Goal: Task Accomplishment & Management: Manage account settings

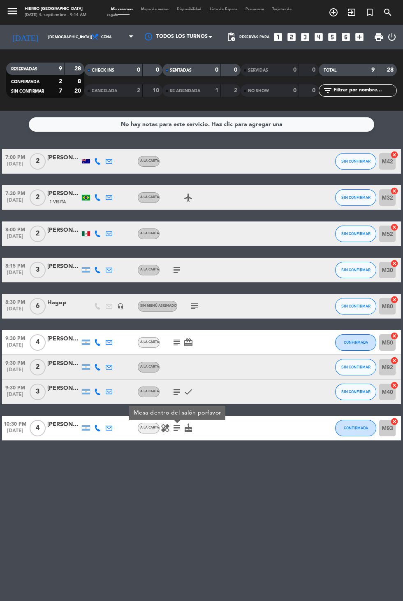
click at [178, 339] on icon "subject" at bounding box center [177, 342] width 10 height 10
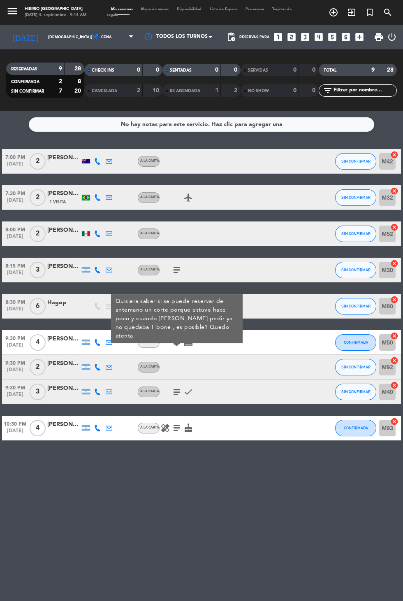
scroll to position [2, 0]
click at [239, 511] on div "No hay notas para este servicio. Haz clic para agregar una 7:00 PM [DATE] 2 [PE…" at bounding box center [201, 356] width 403 height 490
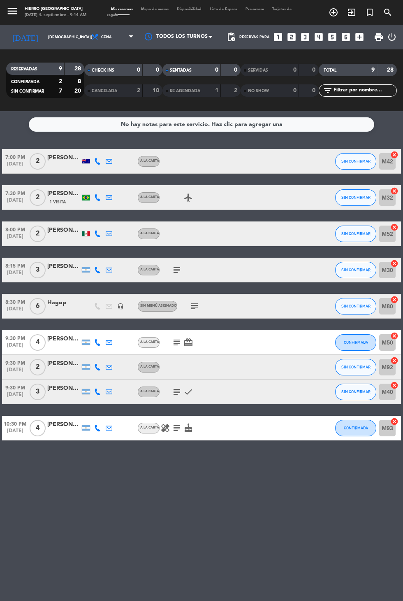
click at [173, 265] on icon "subject" at bounding box center [177, 270] width 10 height 10
click at [194, 301] on icon "subject" at bounding box center [195, 306] width 10 height 10
click at [355, 484] on div "No hay notas para este servicio. Haz clic para agregar una 7:00 PM [DATE] 2 [PE…" at bounding box center [201, 356] width 403 height 490
click at [95, 64] on div "CHECK INS 0 0" at bounding box center [123, 70] width 78 height 12
click at [91, 35] on icon at bounding box center [95, 37] width 8 height 8
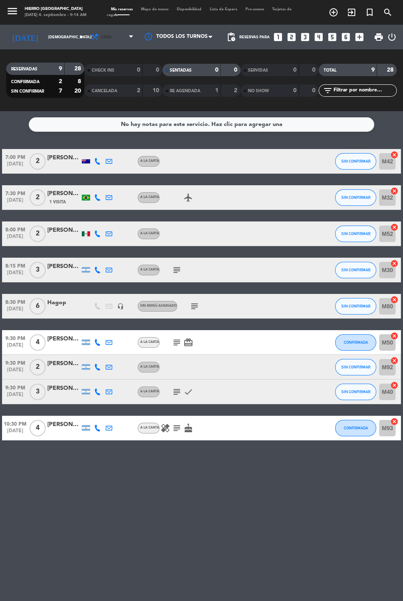
click at [91, 38] on icon at bounding box center [95, 37] width 8 height 8
click at [94, 71] on div "menu Hierro [PERSON_NAME] [DATE] 4. septiembre - 9:14 AM Mis reservas Mapa de m…" at bounding box center [201, 55] width 403 height 111
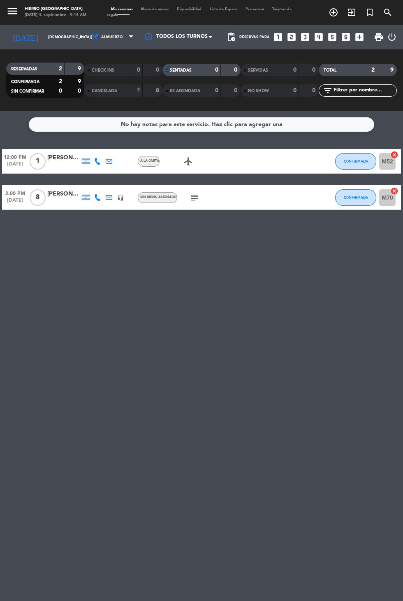
click at [173, 195] on span "Sin menú asignado" at bounding box center [158, 196] width 37 height 3
click at [195, 197] on icon "subject" at bounding box center [195, 198] width 10 height 10
click at [44, 32] on input "[DEMOGRAPHIC_DATA][DATE]" at bounding box center [70, 37] width 52 height 13
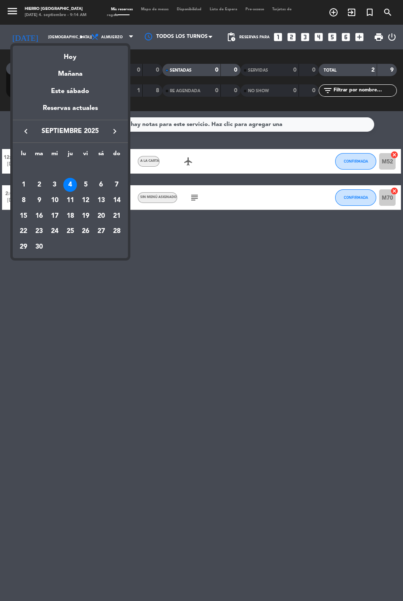
click at [69, 58] on div "Hoy" at bounding box center [70, 54] width 115 height 17
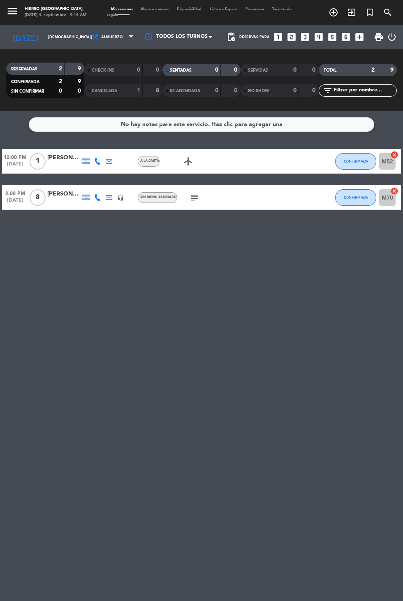
click at [190, 195] on icon "subject" at bounding box center [195, 198] width 10 height 10
click at [48, 33] on input "[DEMOGRAPHIC_DATA][DATE]" at bounding box center [70, 37] width 52 height 13
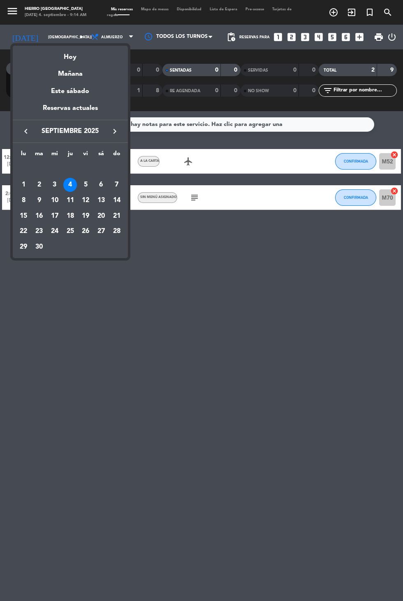
click at [60, 75] on div "Mañana" at bounding box center [70, 71] width 115 height 17
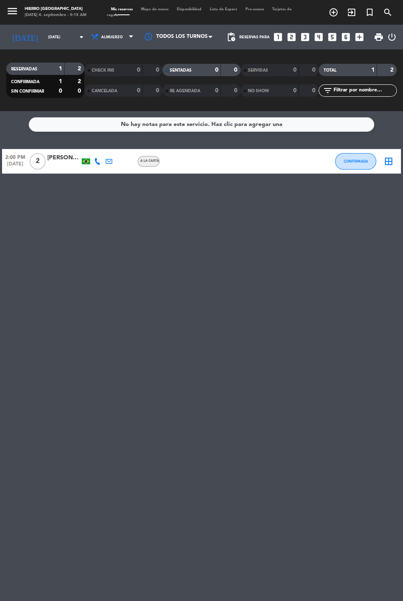
click at [49, 36] on input "[DATE]" at bounding box center [70, 37] width 52 height 13
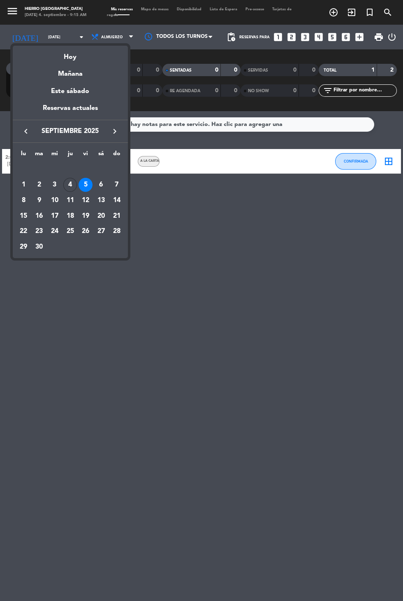
click at [63, 95] on div "Este sábado" at bounding box center [70, 91] width 115 height 23
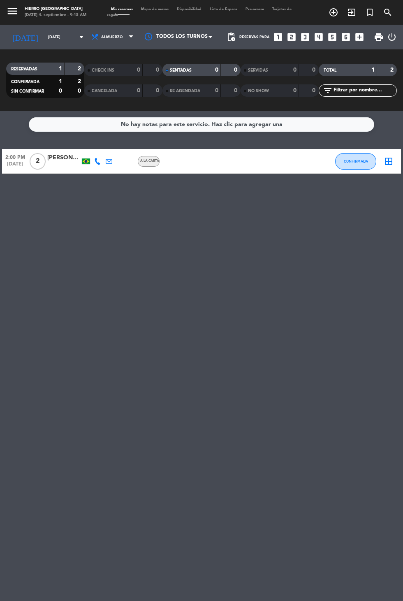
type input "[DATE]"
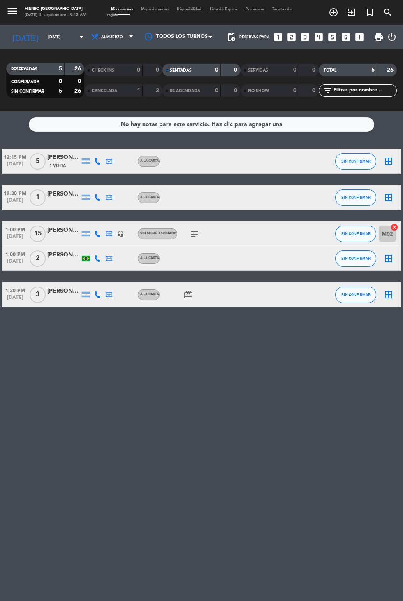
click at [190, 232] on icon "subject" at bounding box center [195, 234] width 10 height 10
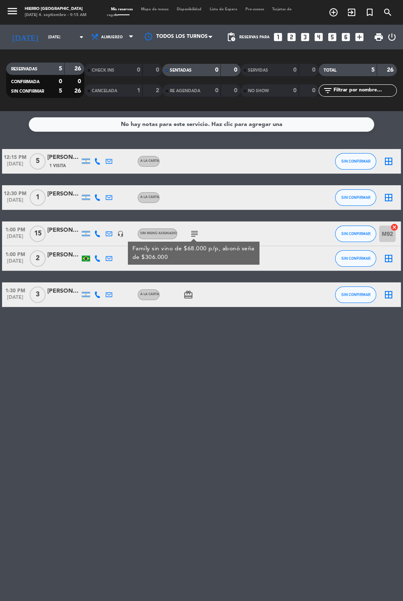
scroll to position [0, 0]
click at [384, 158] on icon "border_all" at bounding box center [389, 161] width 10 height 10
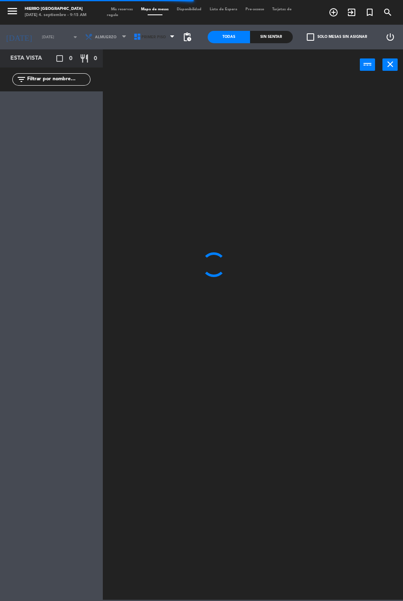
click at [150, 41] on span "Primer Piso" at bounding box center [155, 37] width 49 height 18
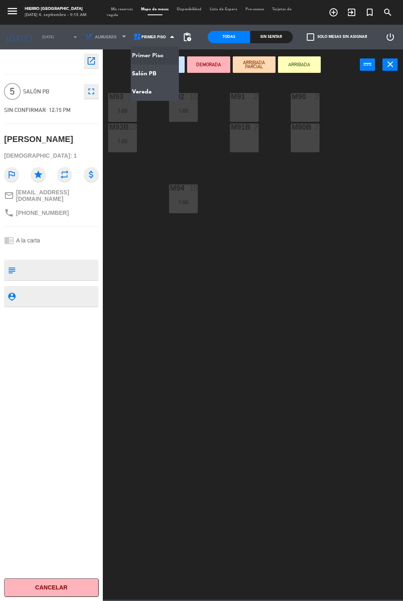
click at [145, 72] on ng-component "menu Hierro [PERSON_NAME] [DATE] 4. septiembre - 9:15 AM Mis reservas Mapa de m…" at bounding box center [201, 299] width 403 height 599
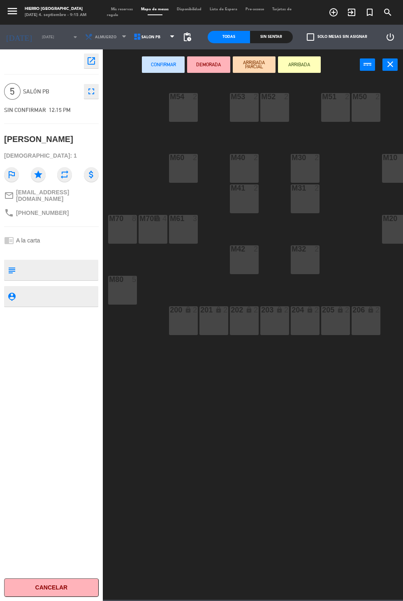
click at [123, 280] on div at bounding box center [123, 279] width 14 height 7
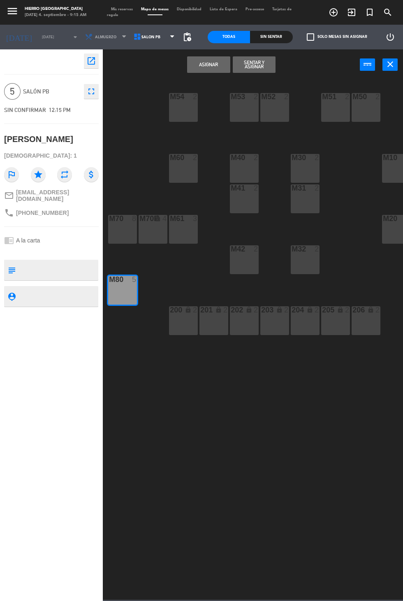
click at [193, 65] on button "Asignar" at bounding box center [208, 64] width 43 height 16
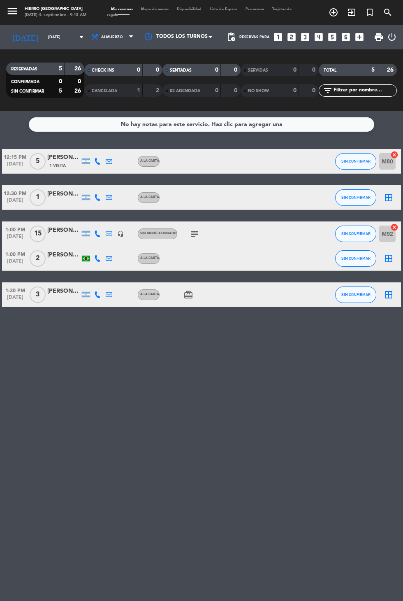
click at [194, 234] on icon "subject" at bounding box center [195, 234] width 10 height 10
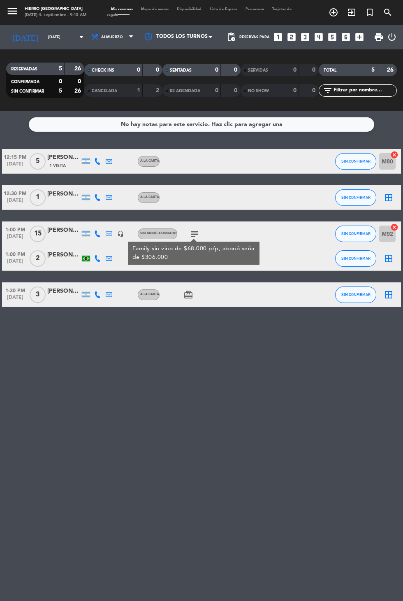
click at [109, 326] on div "No hay notas para este servicio. Haz clic para agregar una 12:15 PM [DATE] 5 [P…" at bounding box center [201, 356] width 403 height 490
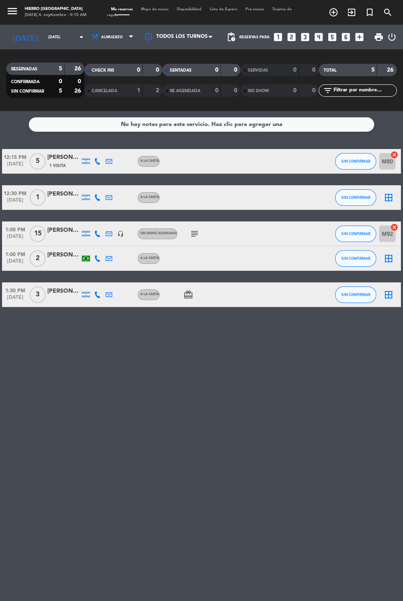
click at [386, 196] on icon "border_all" at bounding box center [389, 198] width 10 height 10
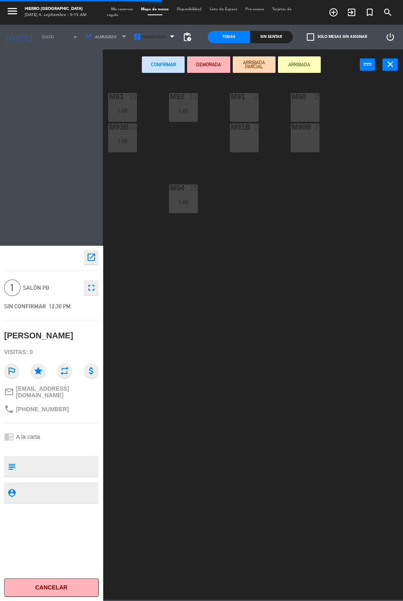
click at [151, 37] on span "Primer Piso" at bounding box center [154, 37] width 24 height 5
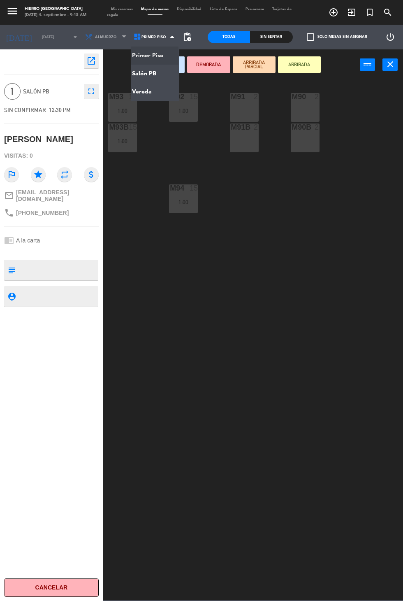
click at [147, 73] on ng-component "menu Hierro [PERSON_NAME] [DATE] 4. septiembre - 9:15 AM Mis reservas Mapa de m…" at bounding box center [201, 299] width 403 height 599
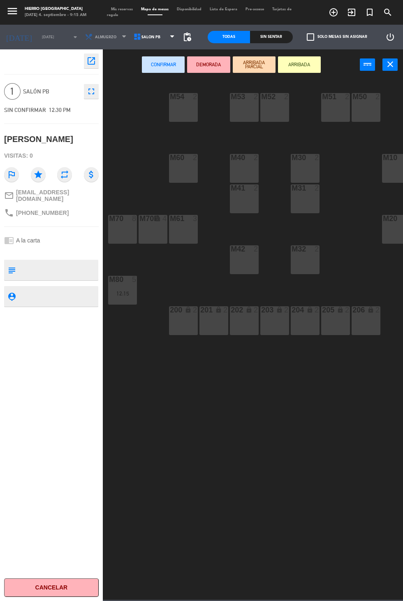
click at [239, 121] on div "M53 2" at bounding box center [244, 107] width 29 height 29
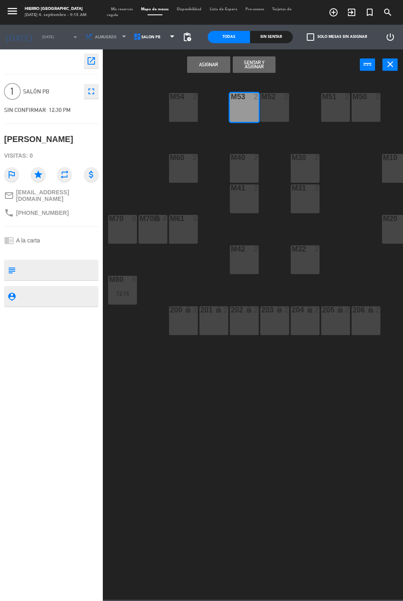
click at [199, 69] on button "Asignar" at bounding box center [208, 64] width 43 height 16
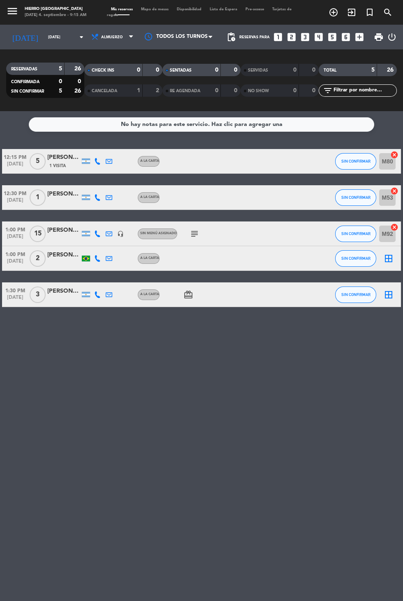
click at [390, 257] on icon "border_all" at bounding box center [389, 258] width 10 height 10
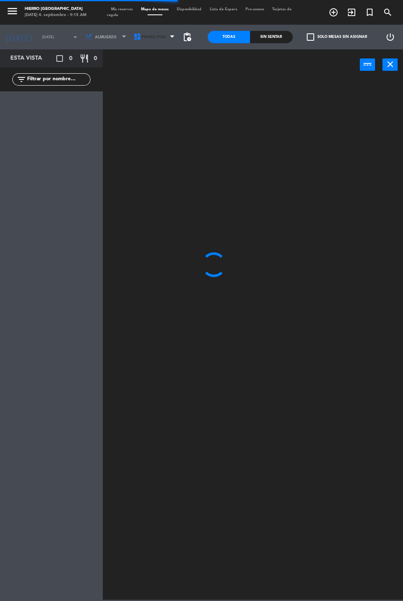
click at [150, 42] on span "Primer Piso" at bounding box center [155, 37] width 49 height 18
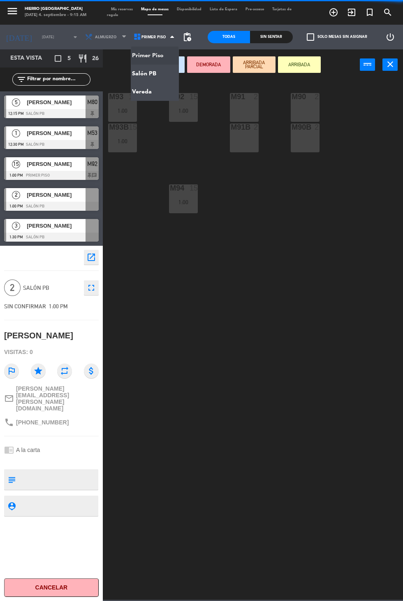
click at [148, 37] on span "Primer Piso" at bounding box center [154, 37] width 24 height 5
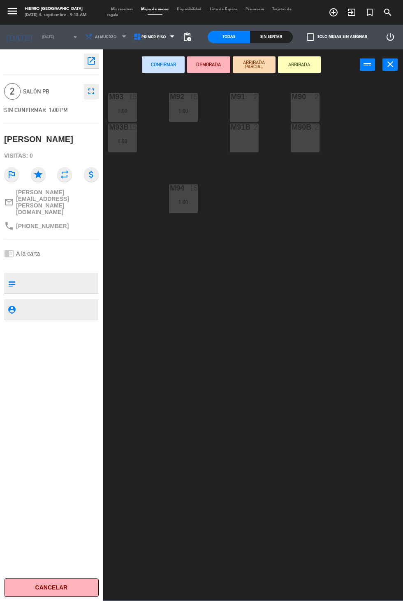
click at [146, 30] on span "Primer Piso" at bounding box center [155, 37] width 49 height 18
click at [152, 70] on ng-component "menu Hierro [PERSON_NAME] [DATE] 4. septiembre - 9:15 AM Mis reservas Mapa de m…" at bounding box center [201, 299] width 403 height 599
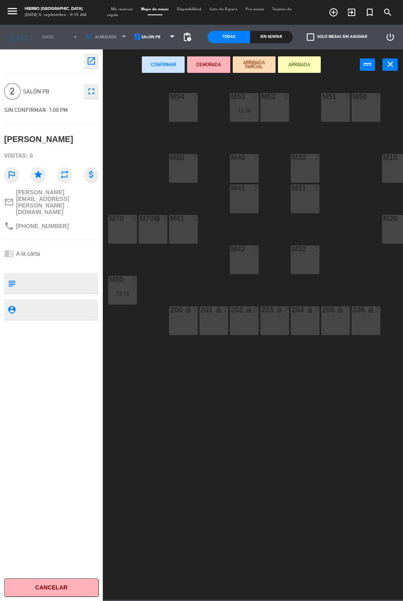
click at [278, 108] on div "M52 2" at bounding box center [274, 107] width 29 height 29
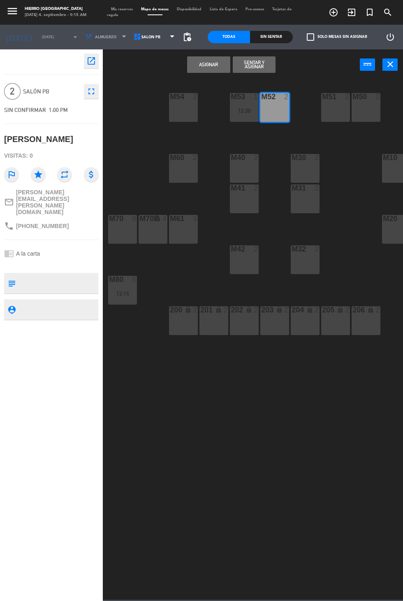
click at [192, 60] on button "Asignar" at bounding box center [208, 64] width 43 height 16
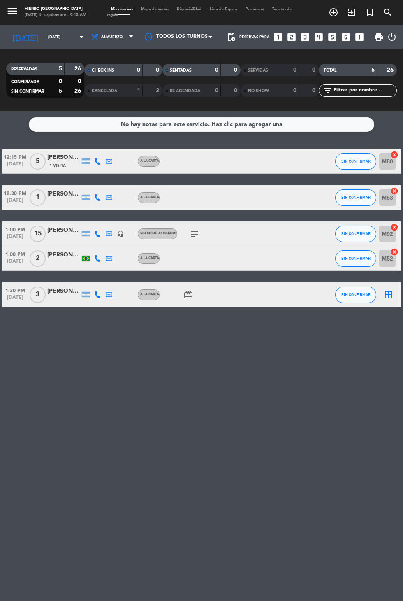
click at [389, 297] on icon "border_all" at bounding box center [389, 295] width 10 height 10
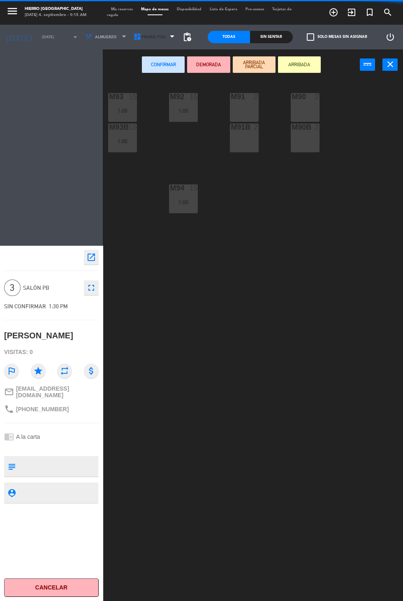
click at [143, 31] on span "Primer Piso" at bounding box center [155, 37] width 49 height 18
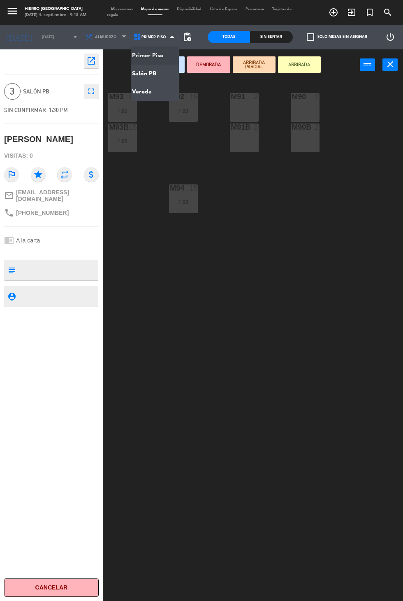
click at [141, 73] on ng-component "menu Hierro [PERSON_NAME] [DATE] 4. septiembre - 9:15 AM Mis reservas Mapa de m…" at bounding box center [201, 328] width 403 height 656
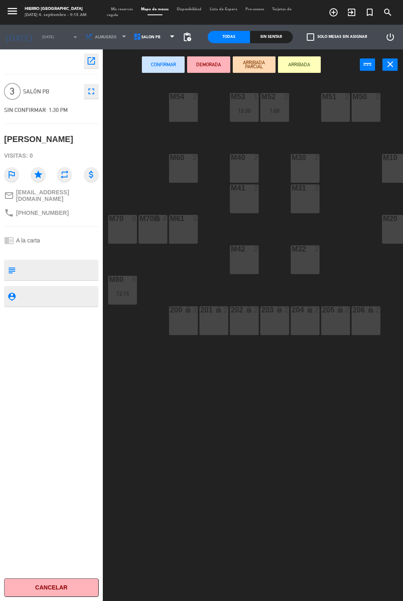
click at [317, 167] on div "M30 2" at bounding box center [305, 168] width 29 height 29
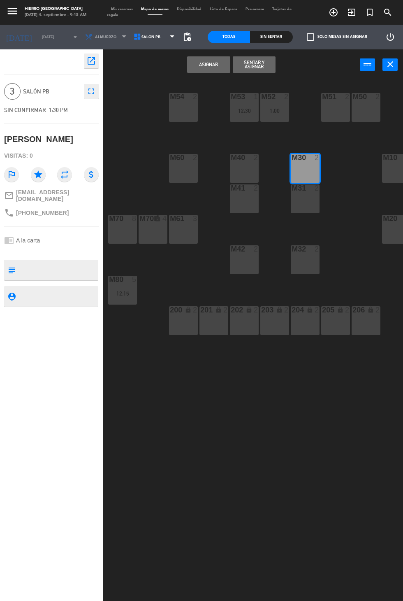
click at [306, 212] on div "m31 2" at bounding box center [305, 198] width 29 height 29
click at [218, 70] on button "Asignar" at bounding box center [208, 64] width 43 height 16
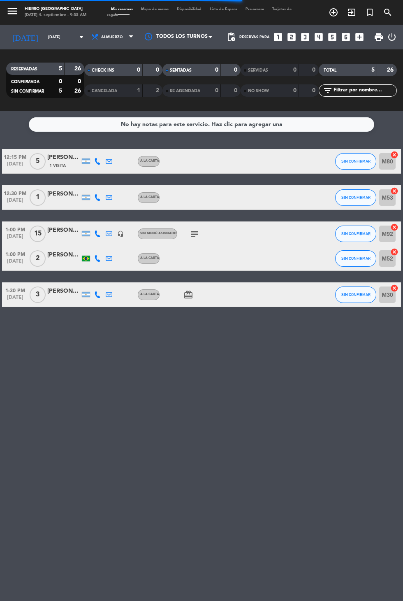
click at [44, 37] on input "[DATE]" at bounding box center [70, 37] width 52 height 13
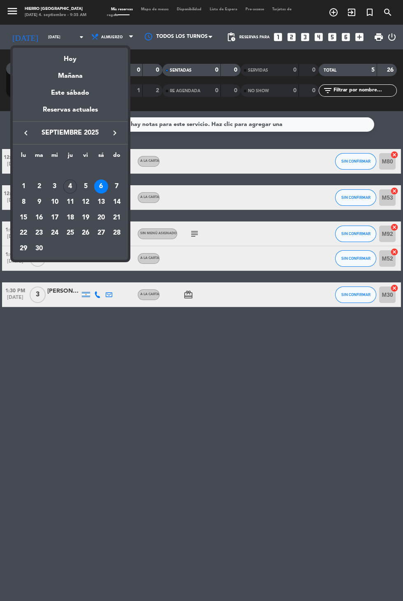
click at [122, 182] on div "7" at bounding box center [117, 186] width 14 height 14
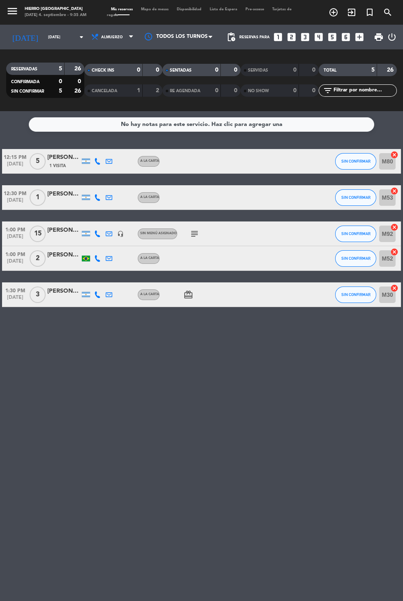
type input "[DATE]"
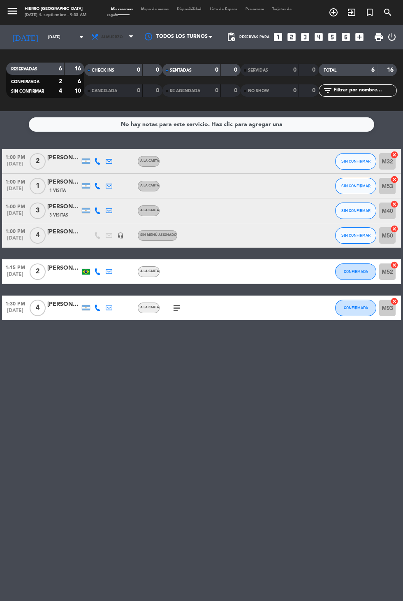
click at [123, 31] on span "Almuerzo" at bounding box center [112, 37] width 49 height 18
click at [118, 97] on div "menu Hierro [PERSON_NAME] [DATE] 4. septiembre - 9:35 AM Mis reservas Mapa de m…" at bounding box center [201, 55] width 403 height 111
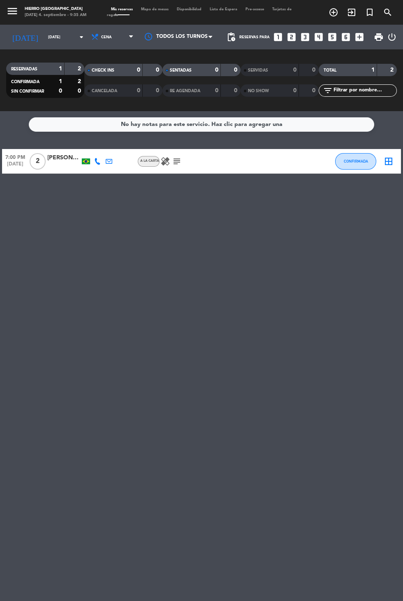
click at [176, 156] on icon "subject" at bounding box center [177, 161] width 10 height 10
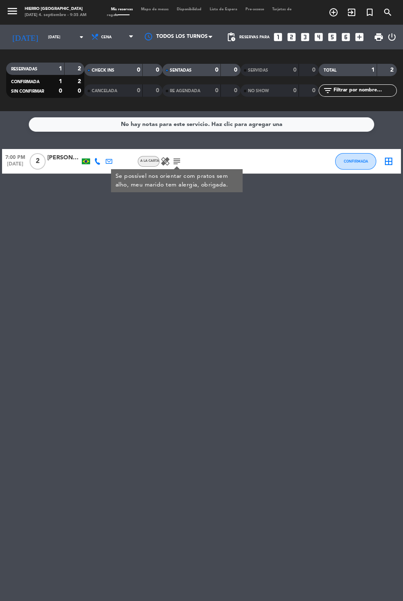
click at [393, 158] on icon "border_all" at bounding box center [389, 161] width 10 height 10
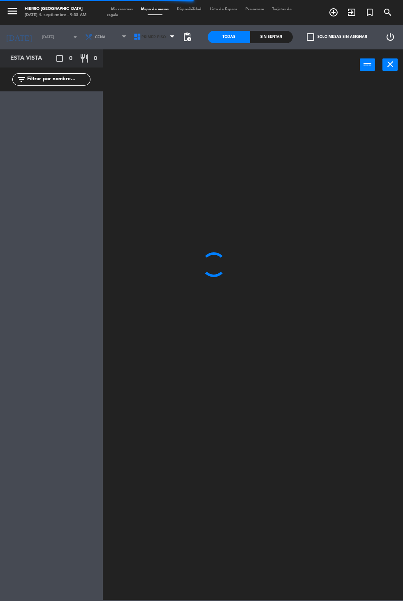
click at [161, 35] on span "Primer Piso" at bounding box center [155, 37] width 49 height 18
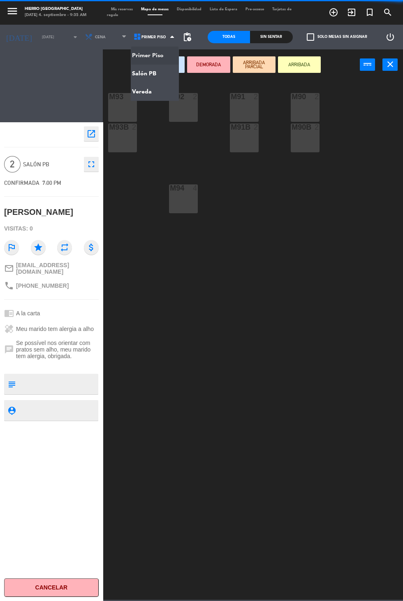
click at [158, 70] on ng-component "menu Hierro [PERSON_NAME] [DATE] 4. septiembre - 9:35 AM Mis reservas Mapa de m…" at bounding box center [201, 299] width 403 height 599
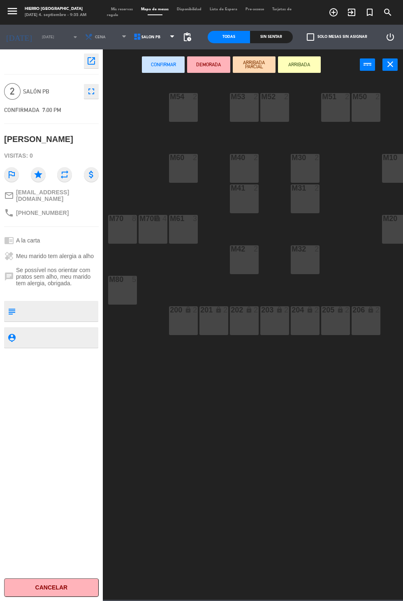
click at [284, 114] on div "M52 2" at bounding box center [274, 107] width 29 height 29
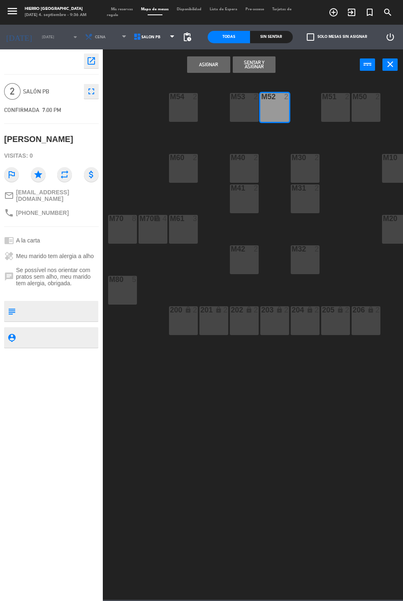
click at [210, 64] on button "Asignar" at bounding box center [208, 64] width 43 height 16
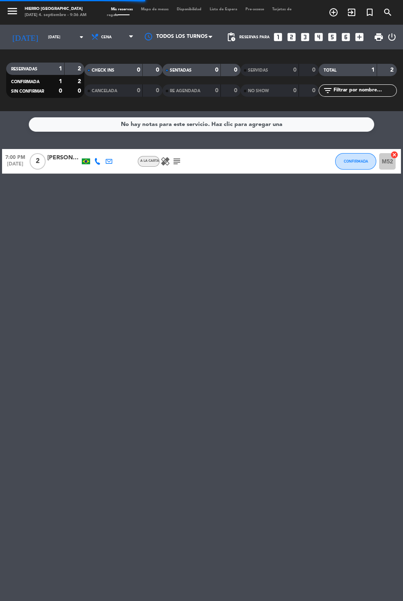
click at [44, 37] on input "[DATE]" at bounding box center [70, 37] width 52 height 13
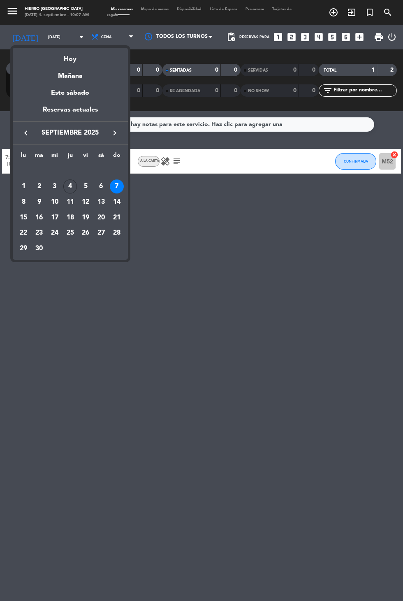
click at [120, 374] on div at bounding box center [201, 300] width 403 height 601
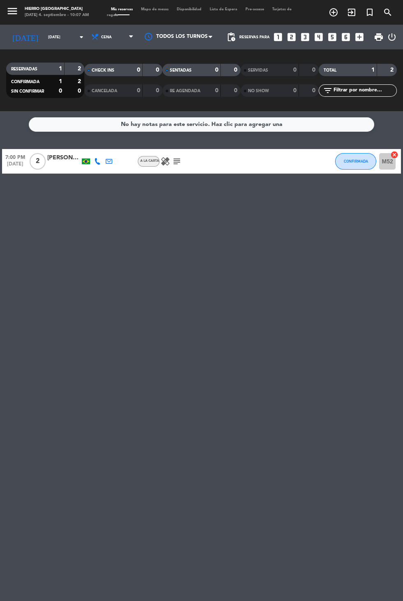
click at [44, 39] on input "[DATE]" at bounding box center [70, 37] width 52 height 13
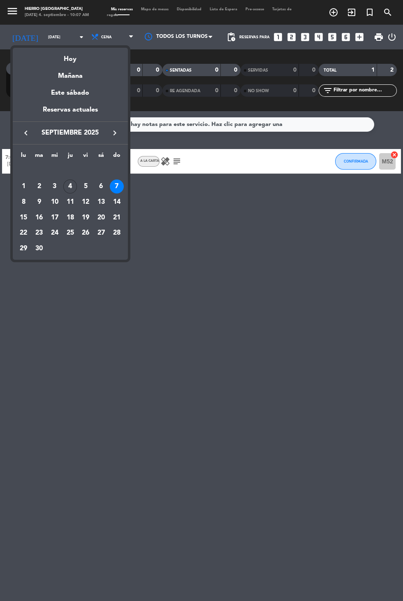
click at [67, 58] on div "Hoy" at bounding box center [70, 56] width 115 height 17
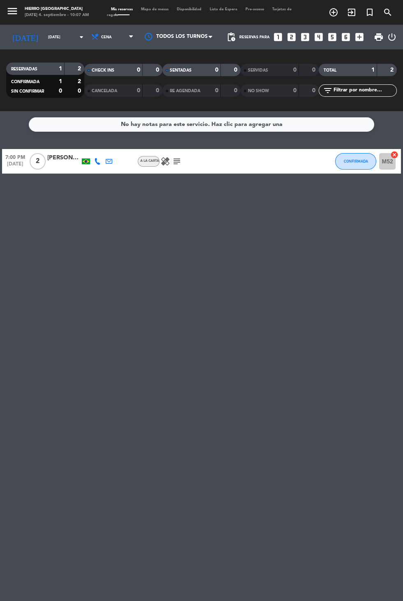
type input "[DEMOGRAPHIC_DATA][DATE]"
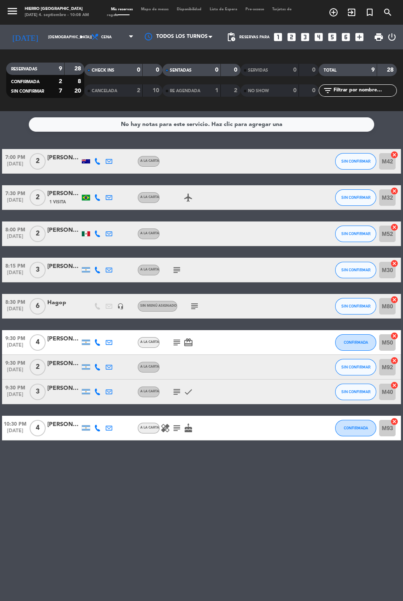
click at [156, 342] on span "A la carta" at bounding box center [149, 341] width 19 height 3
click at [114, 32] on span "Cena" at bounding box center [112, 37] width 49 height 18
click at [103, 75] on div "menu Hierro [PERSON_NAME] [DATE] 4. septiembre - 10:08 AM Mis reservas Mapa de …" at bounding box center [201, 55] width 403 height 111
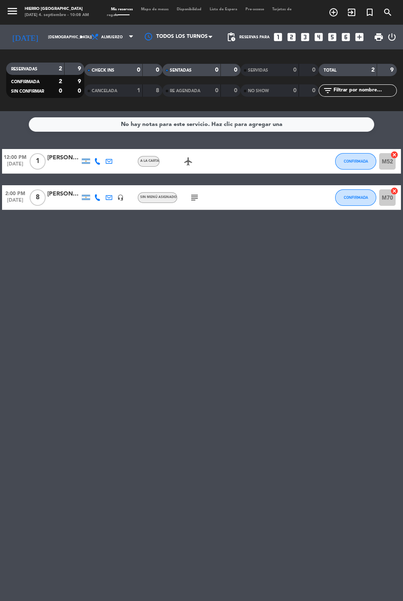
click at [190, 198] on icon "subject" at bounding box center [195, 198] width 10 height 10
